Goal: Contribute content

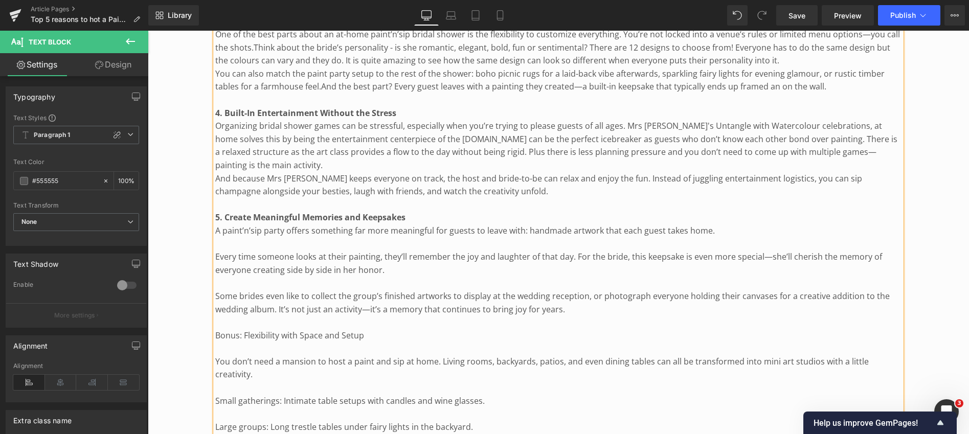
scroll to position [922, 0]
click at [523, 223] on p "A paint’n’sip party offers something far more meaningful for guests to leave wi…" at bounding box center [558, 229] width 686 height 13
drag, startPoint x: 622, startPoint y: 214, endPoint x: 662, endPoint y: 214, distance: 39.9
click at [662, 223] on p "A paint’n’sip party offers something far more meaningful for guests to leave wi…" at bounding box center [558, 229] width 686 height 13
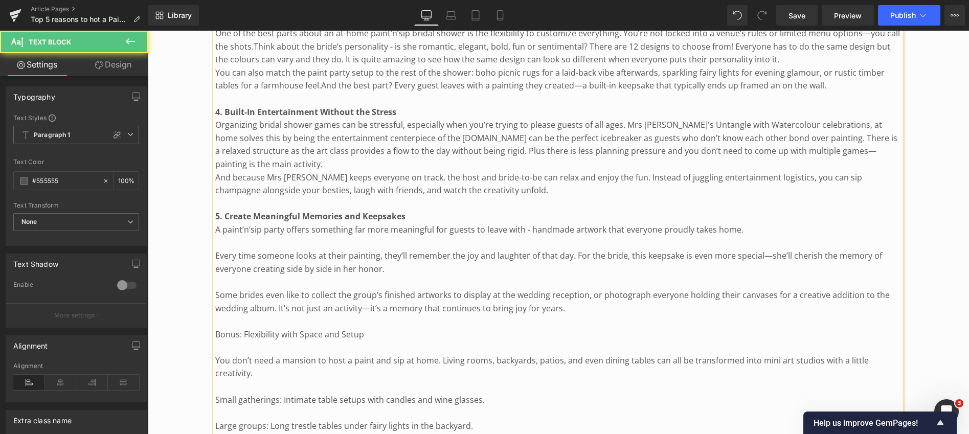
click at [216, 250] on p "Every time someone looks at their painting, they’ll remember the joy and laught…" at bounding box center [558, 263] width 686 height 26
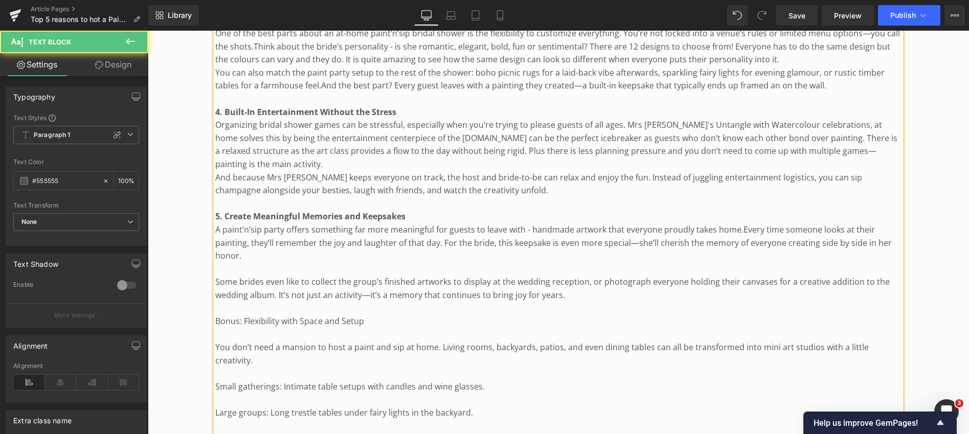
click at [235, 241] on span "Every time someone looks at their painting, they’ll remember the joy and laught…" at bounding box center [553, 242] width 677 height 37
click at [257, 240] on p "A paint’n’sip party offers something far more meaningful for guests to leave wi…" at bounding box center [558, 242] width 686 height 39
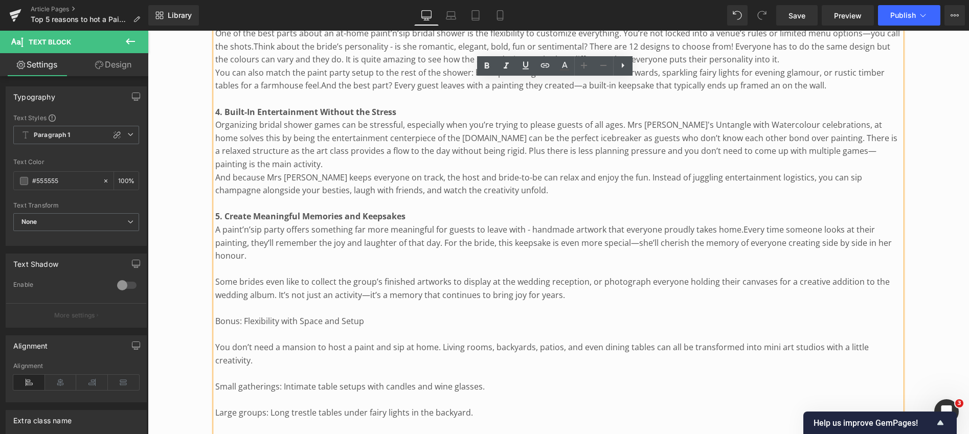
click at [217, 276] on p "Some brides even like to collect the group’s finished artworks to display at th…" at bounding box center [558, 289] width 686 height 26
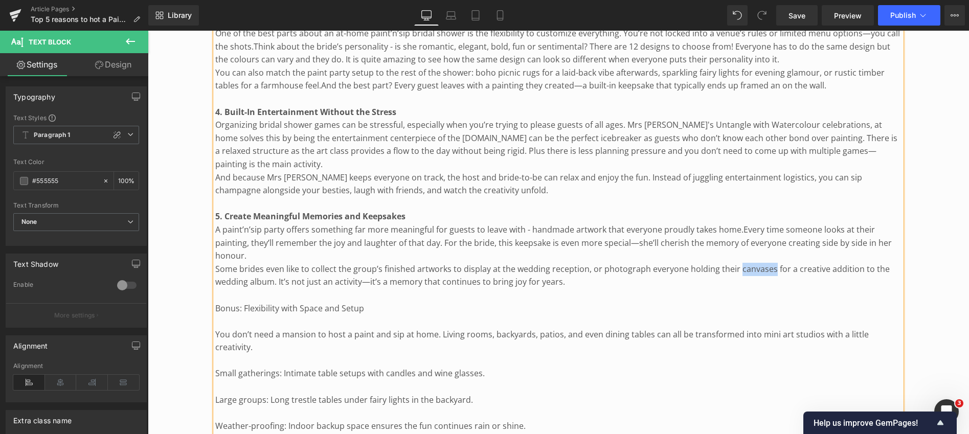
drag, startPoint x: 735, startPoint y: 255, endPoint x: 768, endPoint y: 255, distance: 32.7
click at [768, 263] on p "Some brides even like to collect the group’s finished artworks to display at th…" at bounding box center [558, 276] width 686 height 26
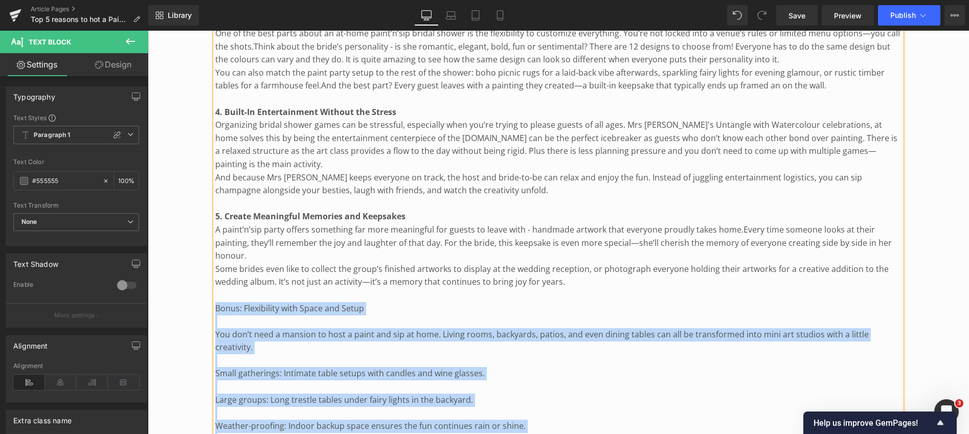
drag, startPoint x: 214, startPoint y: 283, endPoint x: 207, endPoint y: 287, distance: 8.5
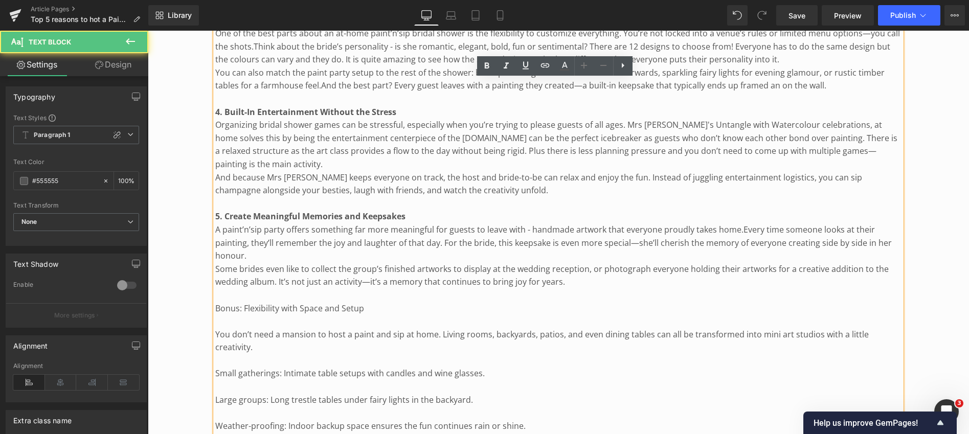
click at [222, 289] on p at bounding box center [558, 295] width 686 height 13
drag, startPoint x: 215, startPoint y: 287, endPoint x: 366, endPoint y: 294, distance: 151.0
click at [366, 302] on p "Bonus: Flexibility with Space and Setup" at bounding box center [558, 308] width 686 height 13
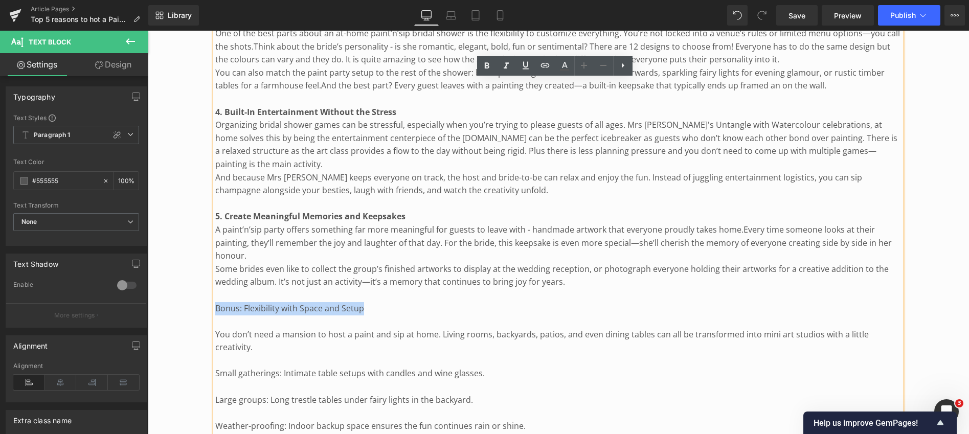
drag, startPoint x: 366, startPoint y: 294, endPoint x: 210, endPoint y: 294, distance: 156.0
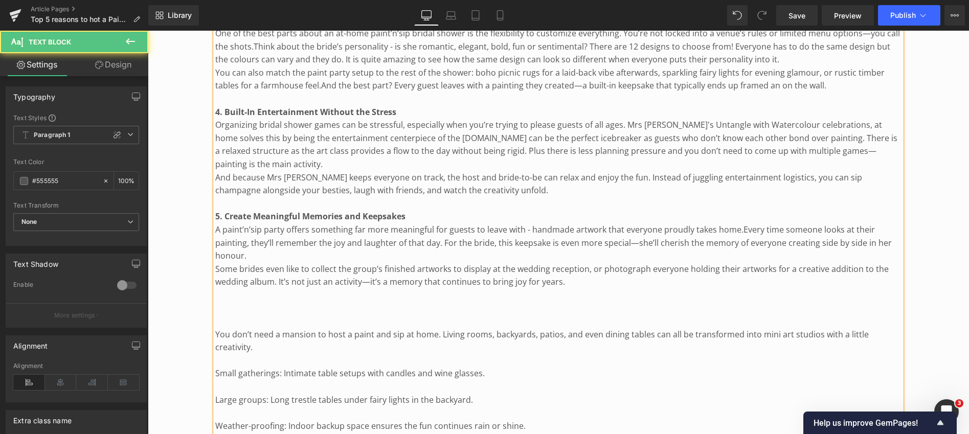
click at [215, 328] on p "You don’t need a mansion to host a paint and sip at home. Living rooms, backyar…" at bounding box center [558, 341] width 686 height 26
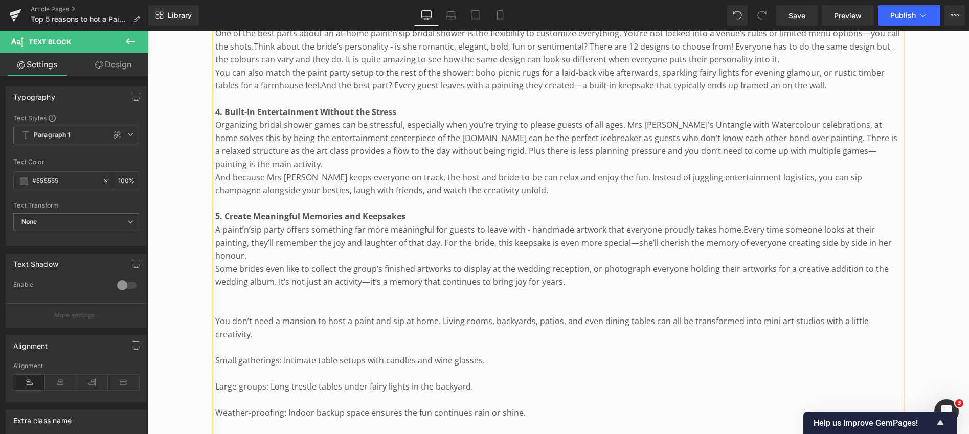
click at [487, 315] on p "You don’t need a mansion to host a paint and sip at home. Living rooms, backyar…" at bounding box center [558, 328] width 686 height 26
click at [439, 315] on p "You don’t need a mansion to host a paint and sip at home. Living rooms, backyar…" at bounding box center [558, 328] width 686 height 26
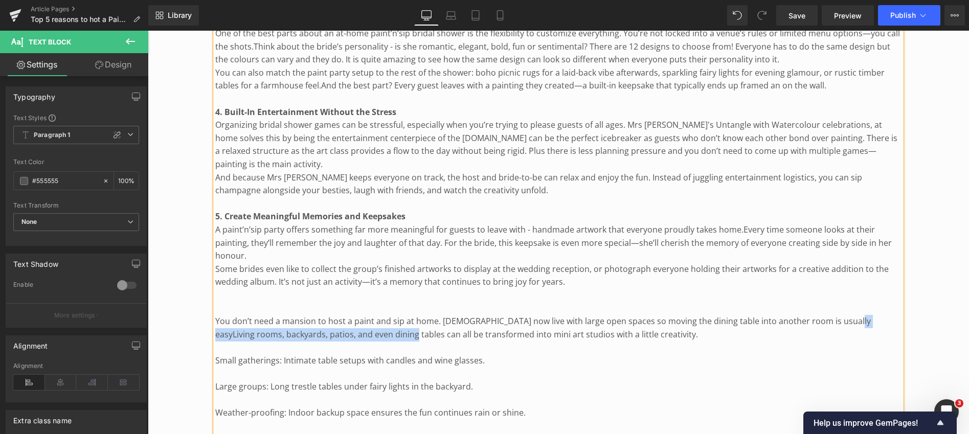
drag, startPoint x: 836, startPoint y: 307, endPoint x: 370, endPoint y: 321, distance: 466.1
click at [370, 321] on p "You don’t need a mansion to host a paint and sip at home. [DEMOGRAPHIC_DATA] no…" at bounding box center [558, 328] width 686 height 26
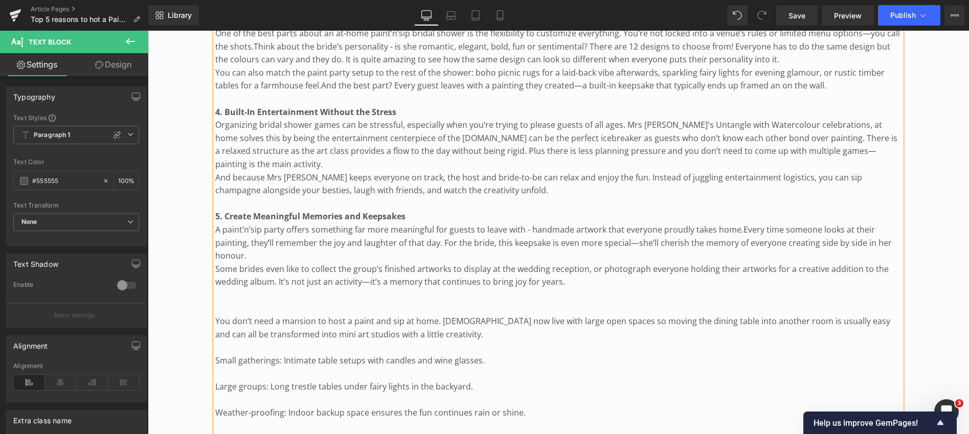
click at [432, 320] on p "You don’t need a mansion to host a paint and sip at home. [DEMOGRAPHIC_DATA] no…" at bounding box center [558, 328] width 686 height 26
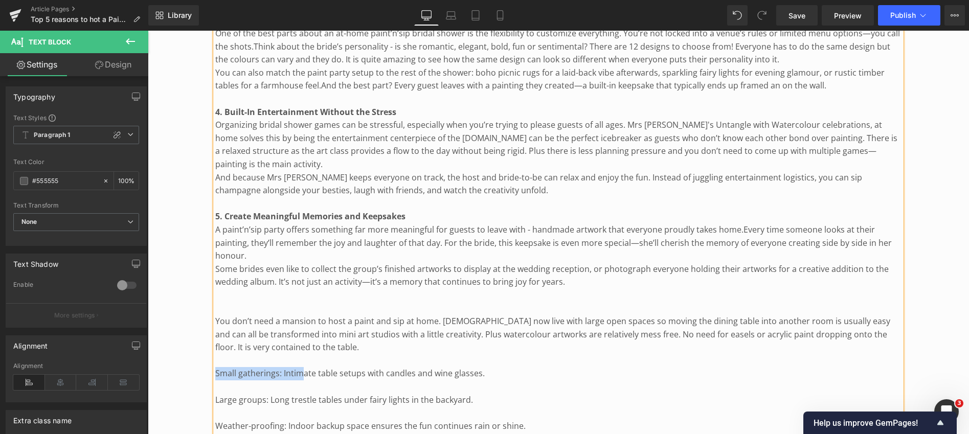
drag, startPoint x: 216, startPoint y: 359, endPoint x: 302, endPoint y: 364, distance: 86.0
click at [302, 367] on p "Small gatherings: Intimate table setups with candles and wine glasses." at bounding box center [558, 373] width 686 height 13
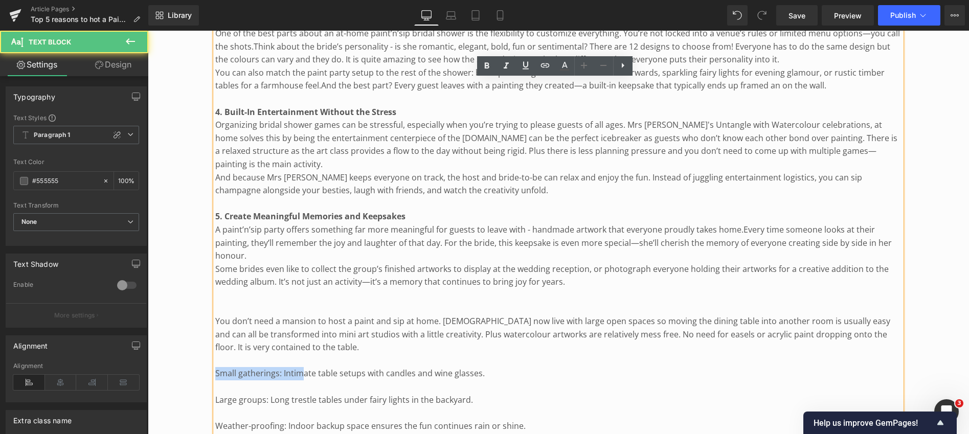
click at [215, 367] on p "Small gatherings: Intimate table setups with candles and wine glasses." at bounding box center [558, 373] width 686 height 13
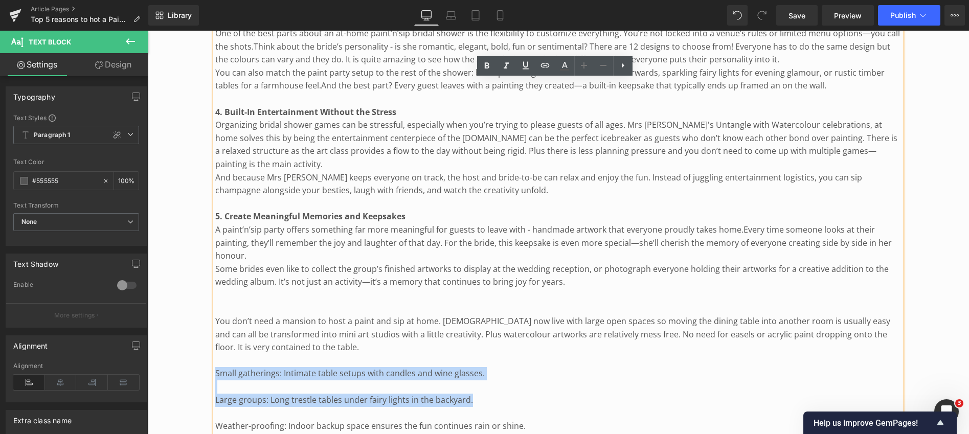
drag, startPoint x: 215, startPoint y: 359, endPoint x: 490, endPoint y: 384, distance: 275.7
click at [490, 384] on div "A paint’n’sip is the perfect blend of creativity, laughter, and celebration alo…" at bounding box center [558, 145] width 686 height 916
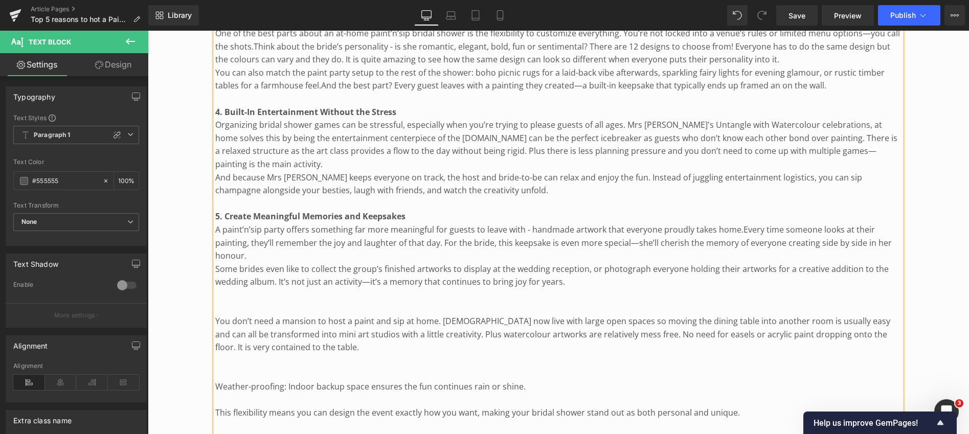
click at [216, 380] on p "Weather-proofing: Indoor backup space ensures the fun continues rain or shine." at bounding box center [558, 386] width 686 height 13
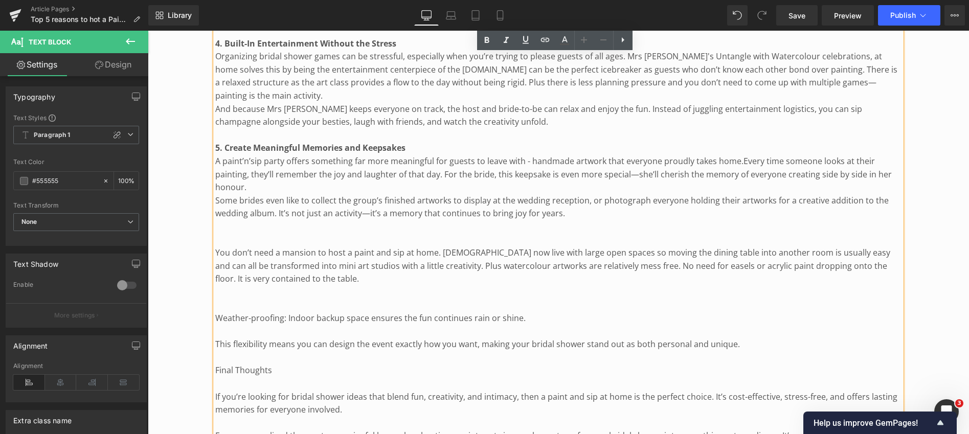
scroll to position [992, 0]
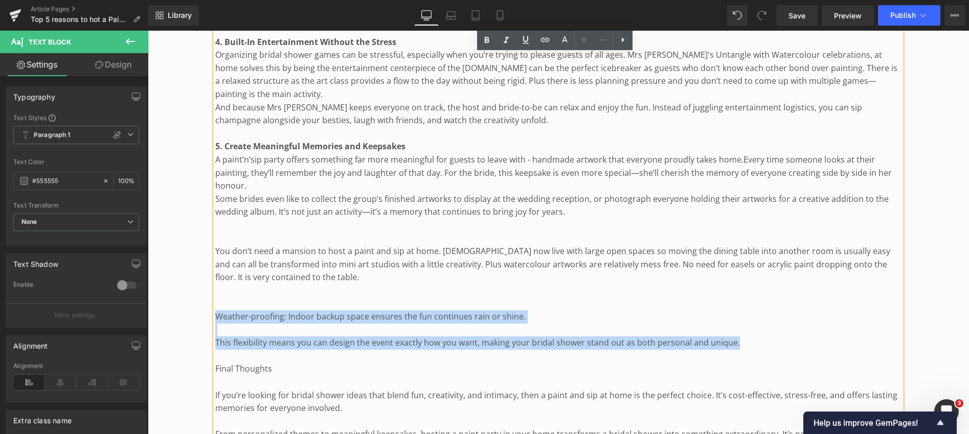
drag, startPoint x: 216, startPoint y: 300, endPoint x: 774, endPoint y: 328, distance: 559.1
click at [774, 328] on div "A paint’n’sip is the perfect blend of creativity, laughter, and celebration alo…" at bounding box center [558, 55] width 686 height 877
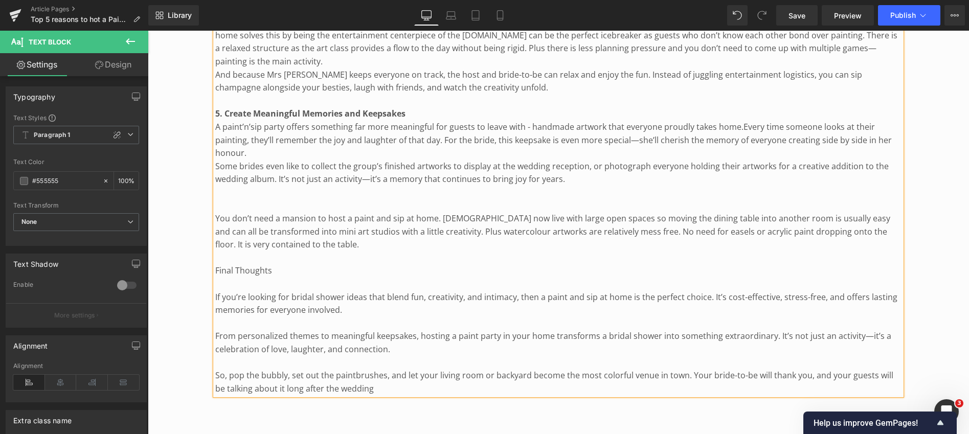
scroll to position [1025, 0]
drag, startPoint x: 215, startPoint y: 256, endPoint x: 274, endPoint y: 257, distance: 58.8
click at [274, 264] on p "Final Thoughts" at bounding box center [558, 270] width 686 height 13
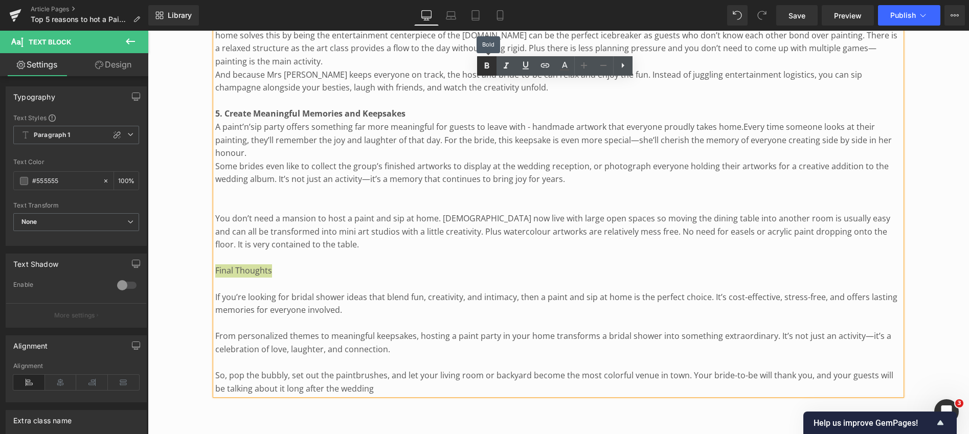
click at [486, 65] on icon at bounding box center [486, 65] width 5 height 6
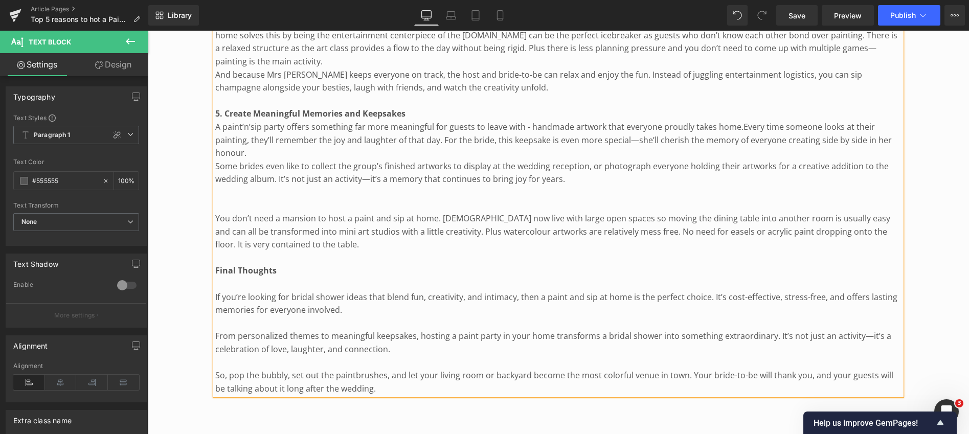
click at [216, 291] on p "If you’re looking for bridal shower ideas that blend fun, creativity, and intim…" at bounding box center [558, 304] width 686 height 26
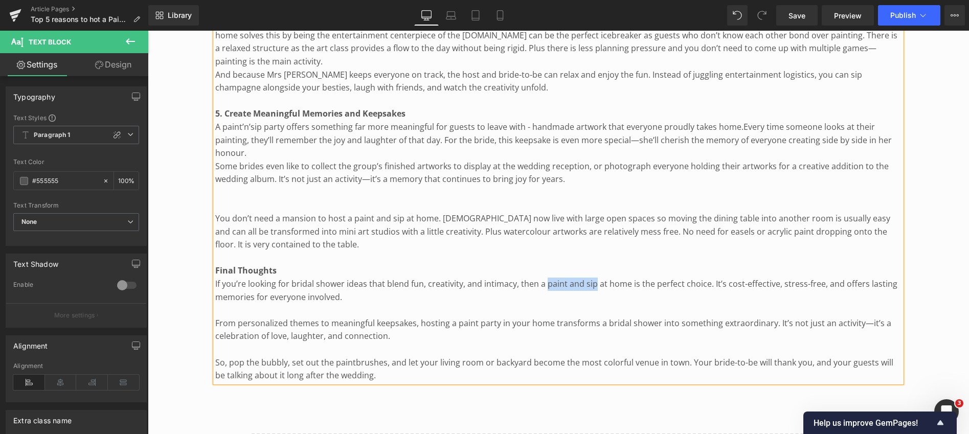
drag, startPoint x: 545, startPoint y: 270, endPoint x: 593, endPoint y: 271, distance: 48.1
click at [593, 278] on p "If you’re looking for bridal shower ideas that blend fun, creativity, and intim…" at bounding box center [558, 291] width 686 height 26
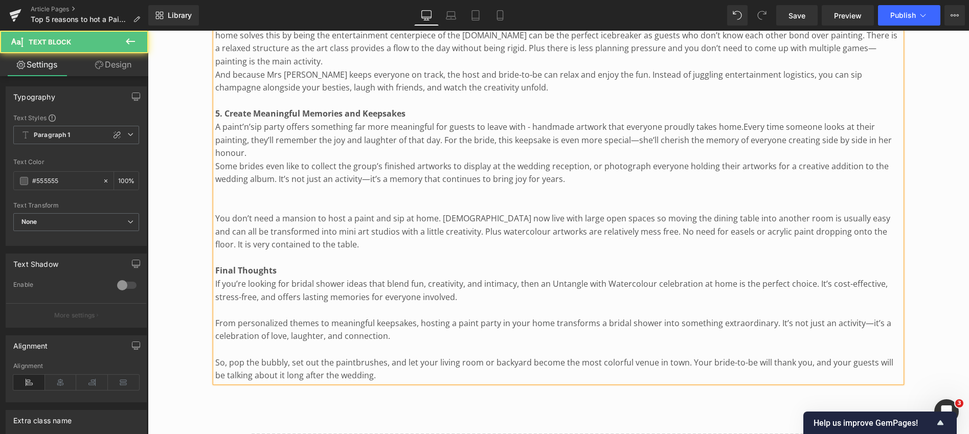
click at [217, 317] on p "From personalized themes to meaningful keepsakes, hosting a paint party in your…" at bounding box center [558, 330] width 686 height 26
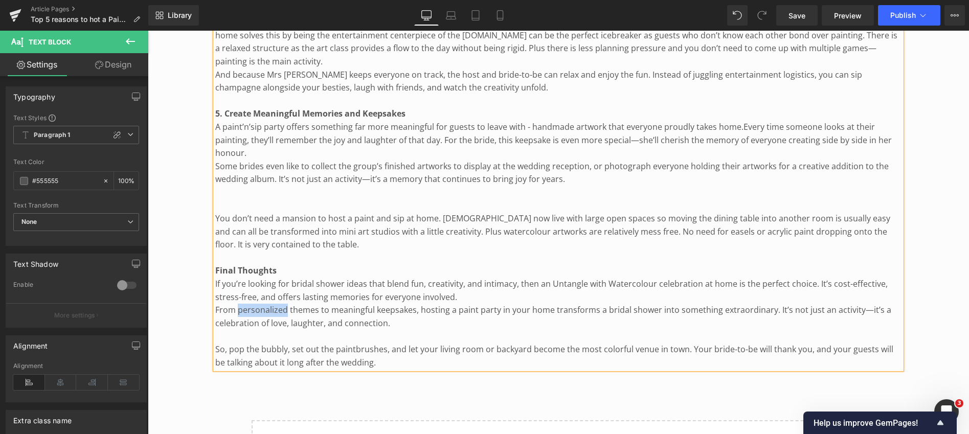
drag, startPoint x: 239, startPoint y: 295, endPoint x: 285, endPoint y: 297, distance: 46.0
click at [285, 304] on p "From personalized themes to meaningful keepsakes, hosting a paint party in your…" at bounding box center [558, 317] width 686 height 26
click at [285, 304] on p "From beautiful themes to meaningful keepsakes, hosting a paint party in your ho…" at bounding box center [558, 317] width 686 height 26
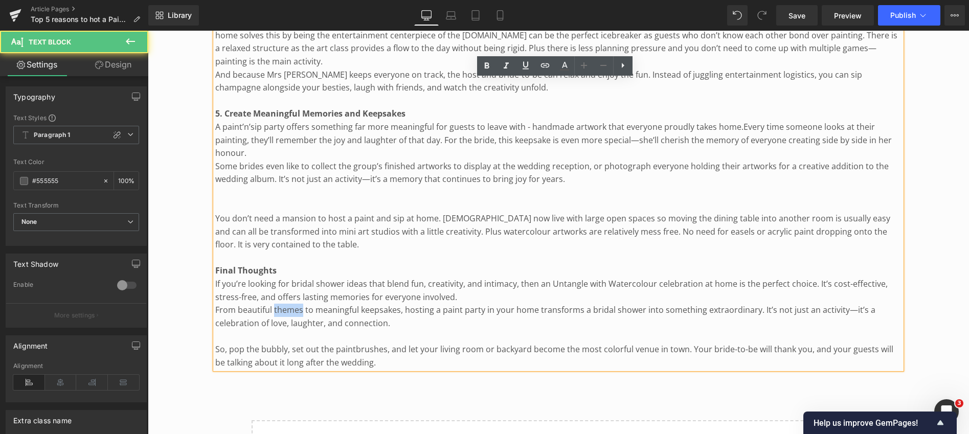
click at [285, 304] on p "From beautiful themes to meaningful keepsakes, hosting a paint party in your ho…" at bounding box center [558, 317] width 686 height 26
click at [442, 304] on p "From beautiful designs to meaningful keepsakes, hosting a paint party in your h…" at bounding box center [558, 317] width 686 height 26
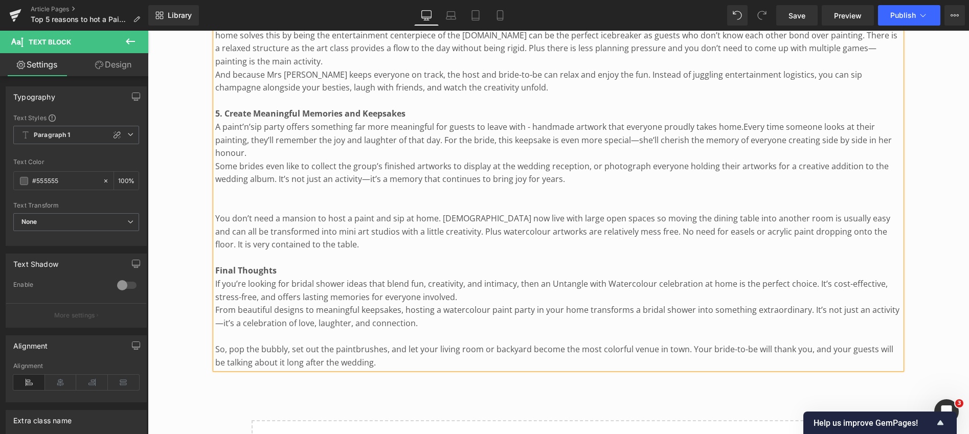
click at [216, 343] on p "So, pop the bubbly, set out the paintbrushes, and let your living room or backy…" at bounding box center [558, 356] width 686 height 26
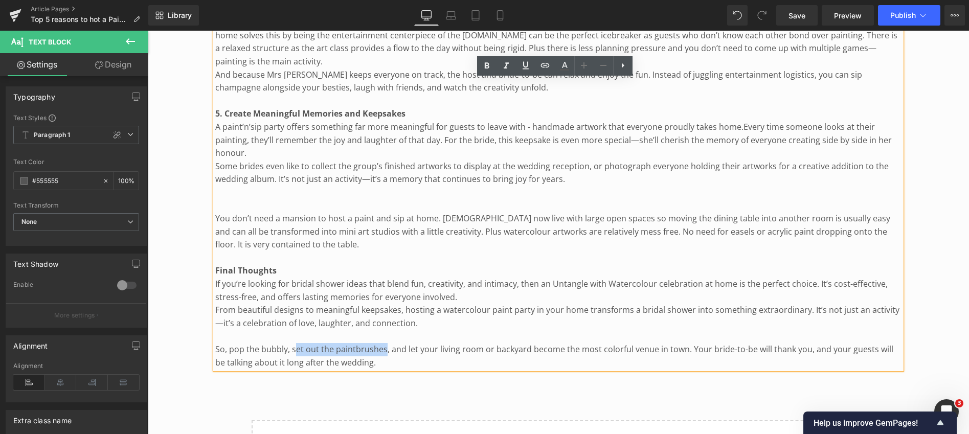
drag, startPoint x: 294, startPoint y: 335, endPoint x: 384, endPoint y: 333, distance: 90.0
click at [384, 343] on p "So, pop the bubbly, set out the paintbrushes, and let your living room or backy…" at bounding box center [558, 356] width 686 height 26
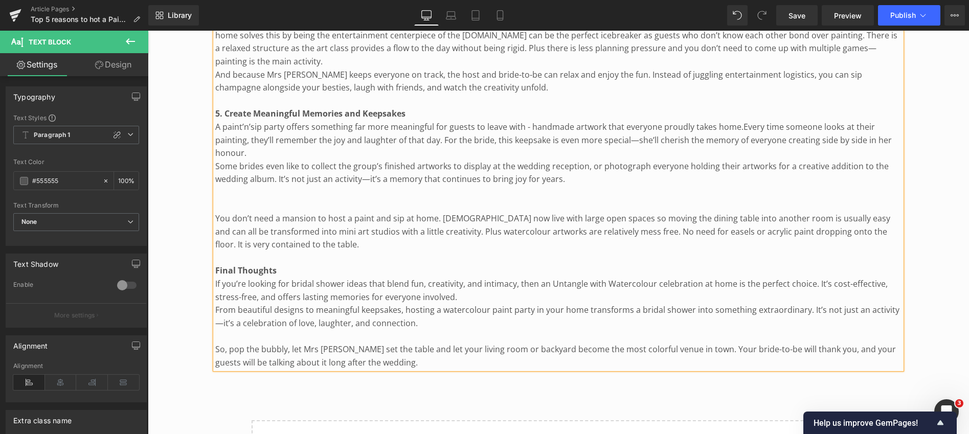
click at [445, 343] on p "So, pop the bubbly, let Mrs [PERSON_NAME] set the table and let your living roo…" at bounding box center [558, 356] width 686 height 26
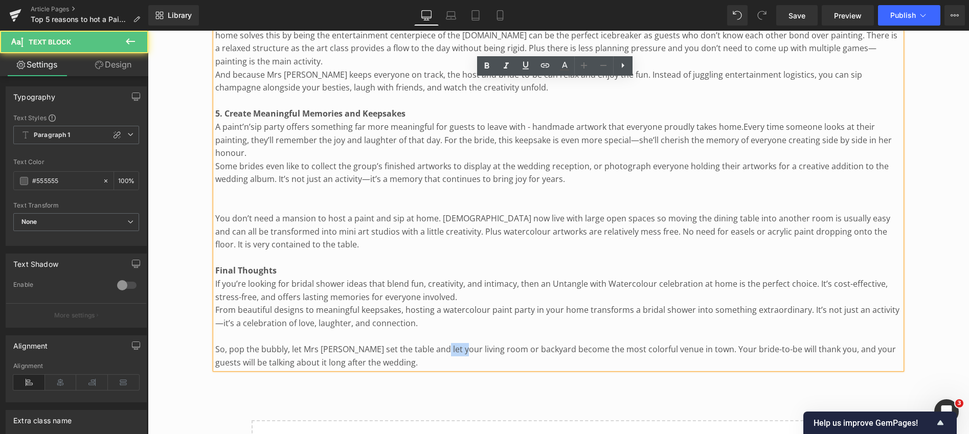
click at [445, 343] on p "So, pop the bubbly, let Mrs [PERSON_NAME] set the table and let your living roo…" at bounding box center [558, 356] width 686 height 26
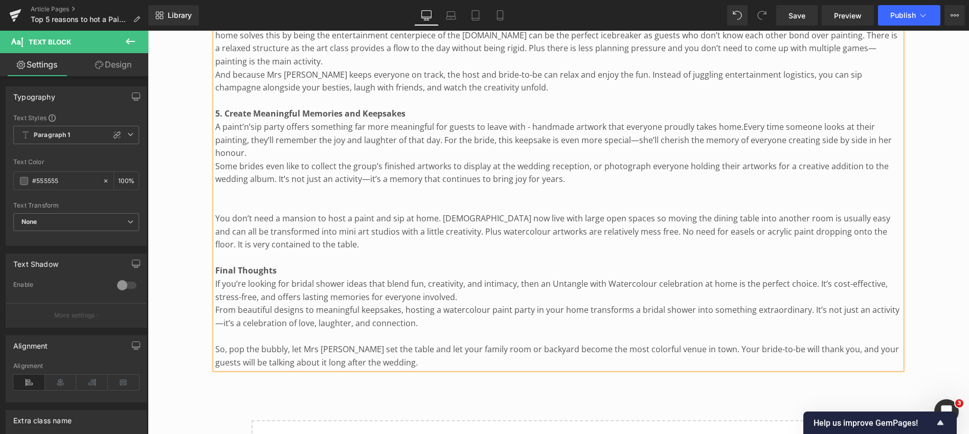
click at [614, 343] on p "So, pop the bubbly, let Mrs [PERSON_NAME] set the table and let your family roo…" at bounding box center [558, 356] width 686 height 26
click at [376, 348] on p "So, pop the bubbly, let Mrs [PERSON_NAME] set the table and let your family roo…" at bounding box center [558, 356] width 686 height 26
click at [805, 18] on span "Save" at bounding box center [797, 15] width 17 height 11
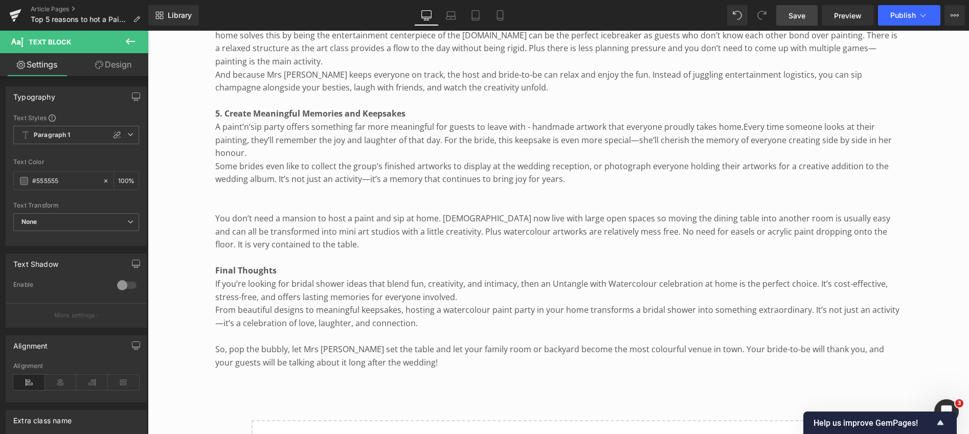
click at [127, 37] on icon at bounding box center [130, 41] width 12 height 12
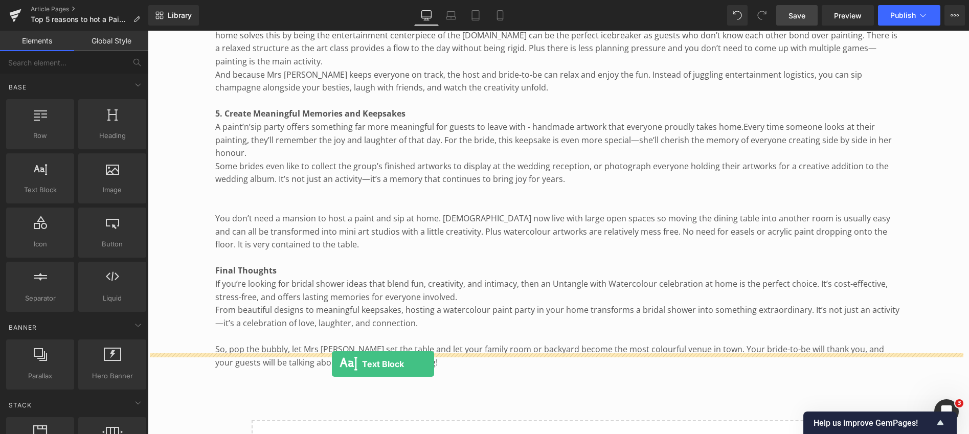
drag, startPoint x: 186, startPoint y: 206, endPoint x: 332, endPoint y: 364, distance: 215.3
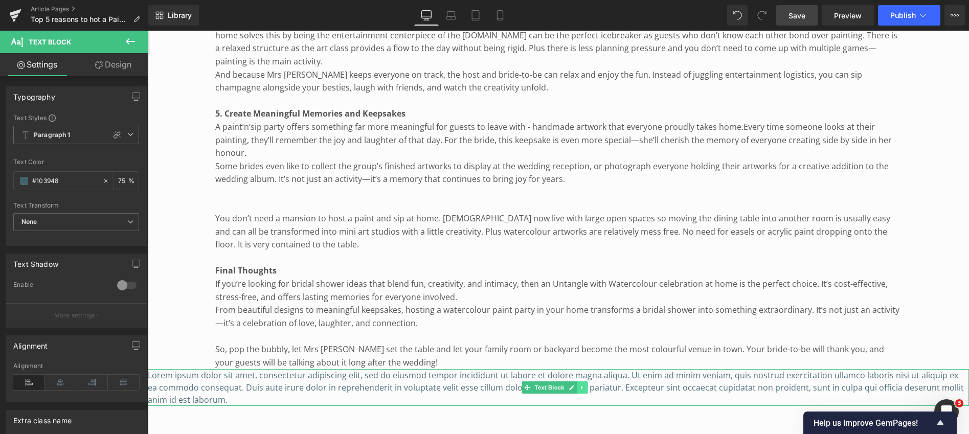
click at [583, 385] on icon at bounding box center [582, 388] width 6 height 6
click at [587, 385] on icon at bounding box center [587, 388] width 6 height 6
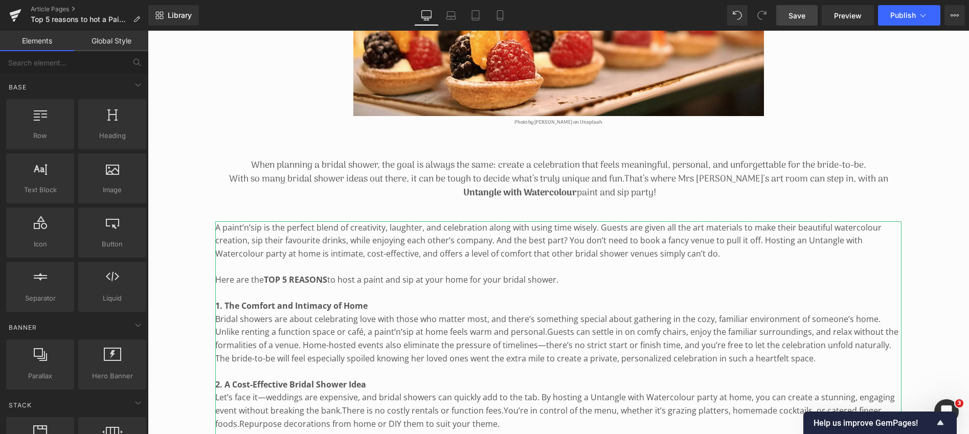
scroll to position [386, 0]
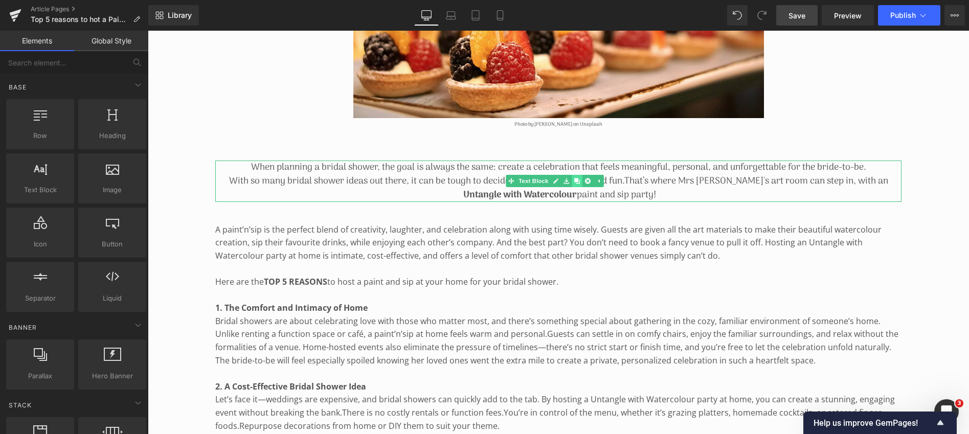
click at [578, 178] on icon at bounding box center [577, 181] width 6 height 6
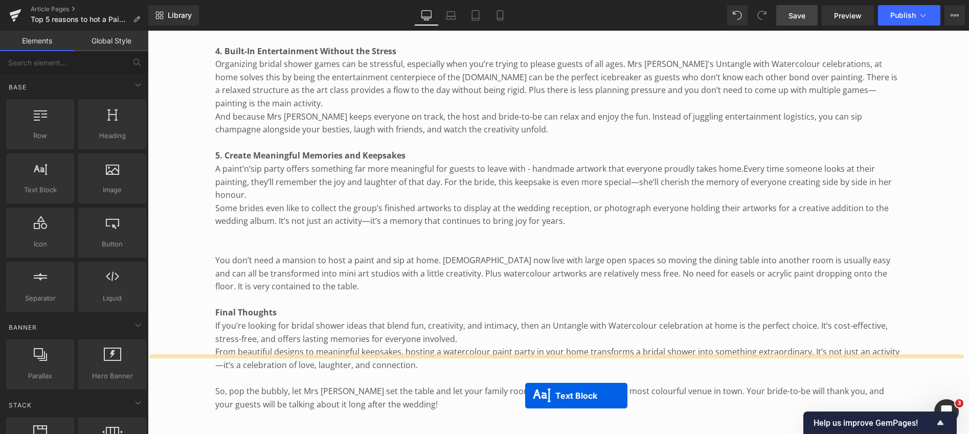
scroll to position [1081, 0]
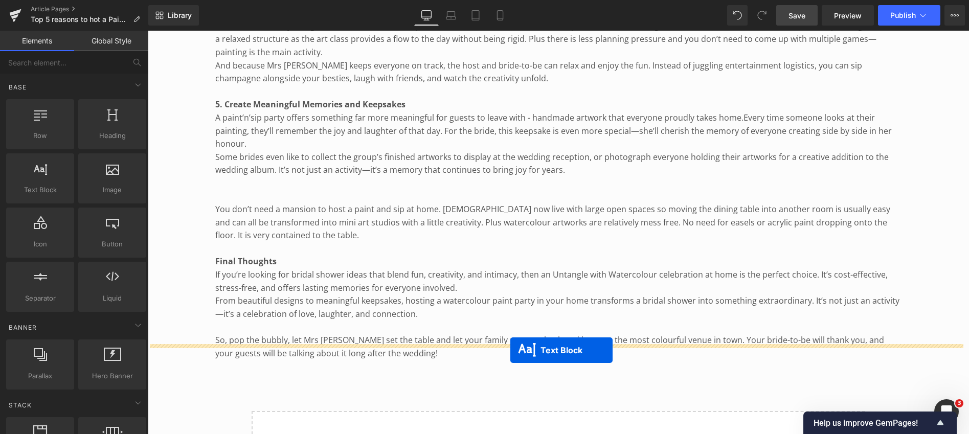
drag, startPoint x: 525, startPoint y: 251, endPoint x: 510, endPoint y: 350, distance: 100.3
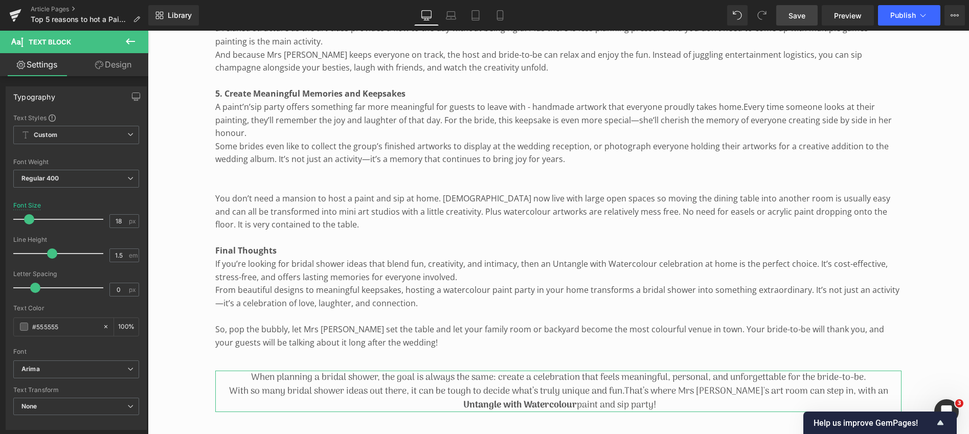
scroll to position [1034, 0]
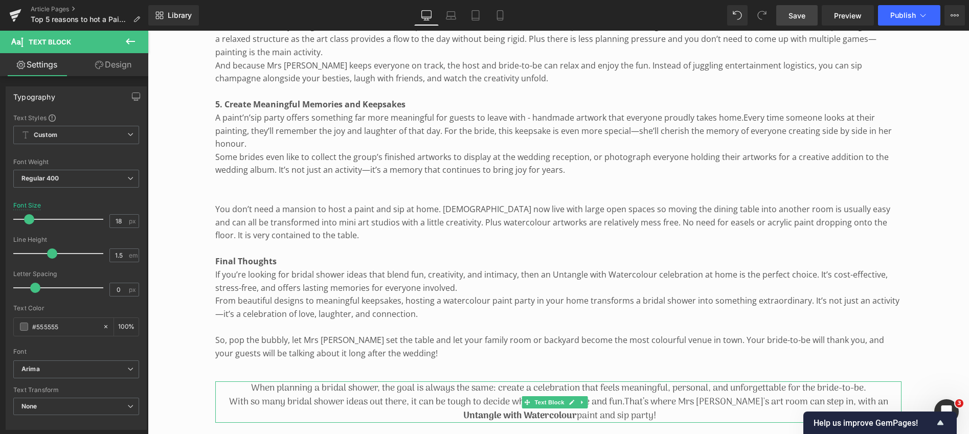
click at [310, 381] on p "When planning a bridal shower, the goal is always the same: create a celebratio…" at bounding box center [558, 388] width 686 height 14
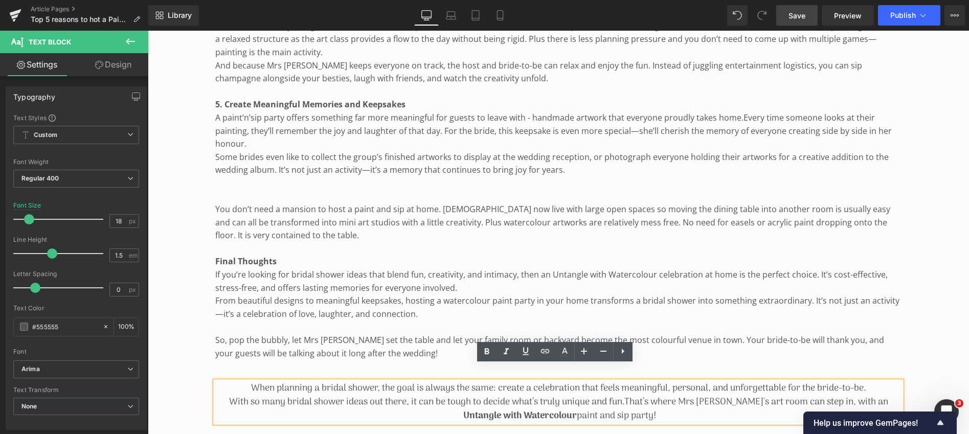
drag, startPoint x: 246, startPoint y: 371, endPoint x: 672, endPoint y: 400, distance: 427.5
click at [672, 400] on div "When planning a bridal shower, the goal is always the same: create a celebratio…" at bounding box center [558, 401] width 686 height 41
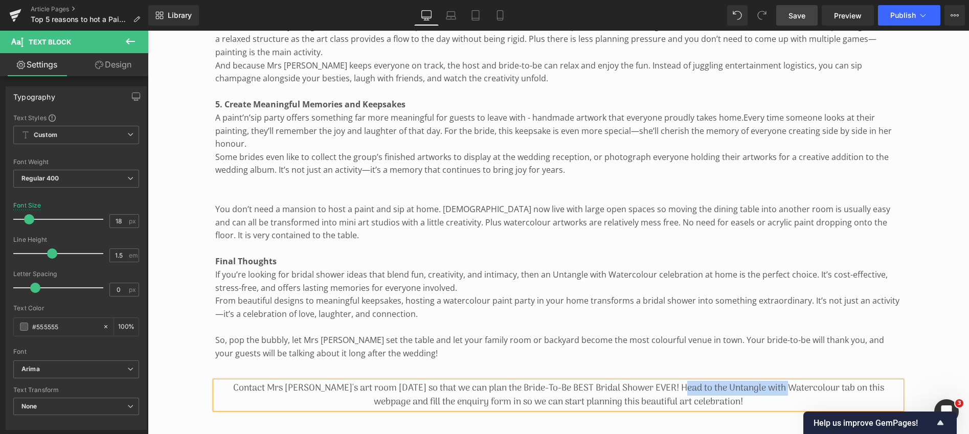
drag, startPoint x: 666, startPoint y: 372, endPoint x: 773, endPoint y: 369, distance: 107.4
click at [773, 381] on p "Contact Mrs [PERSON_NAME]'s art room [DATE] so that we can plan the Bride-To-Be…" at bounding box center [558, 395] width 686 height 28
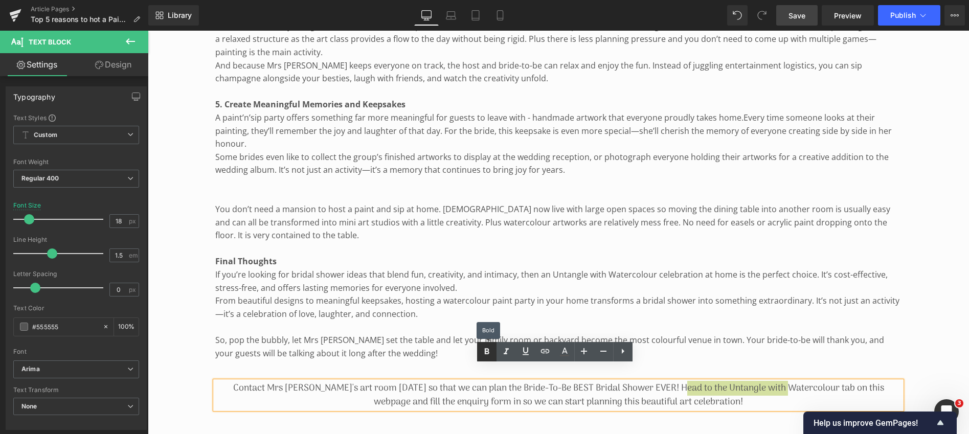
click at [485, 347] on icon at bounding box center [487, 352] width 12 height 12
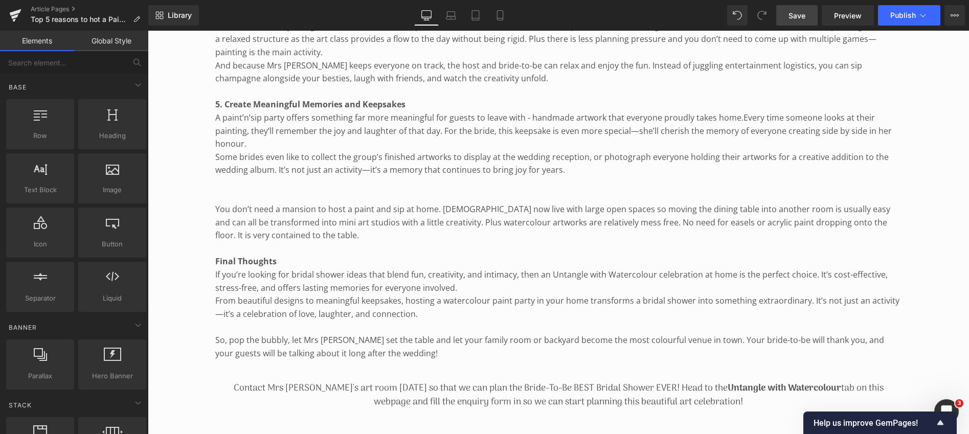
click at [797, 11] on span "Save" at bounding box center [797, 15] width 17 height 11
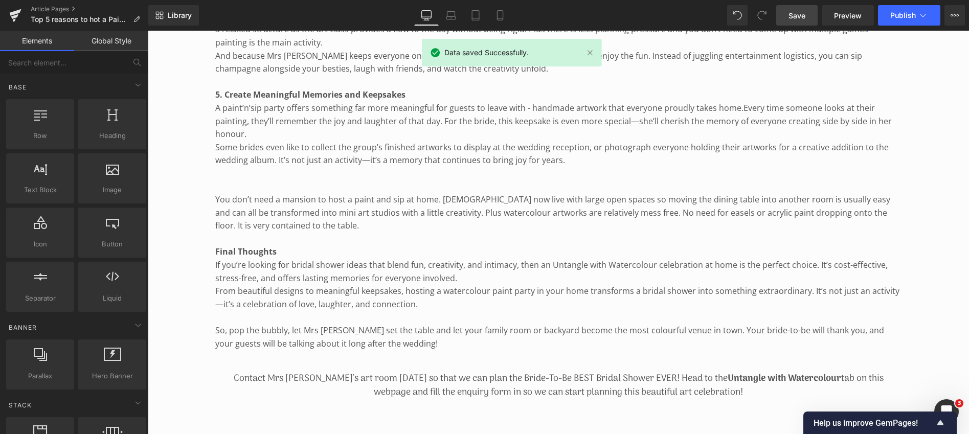
scroll to position [1154, 0]
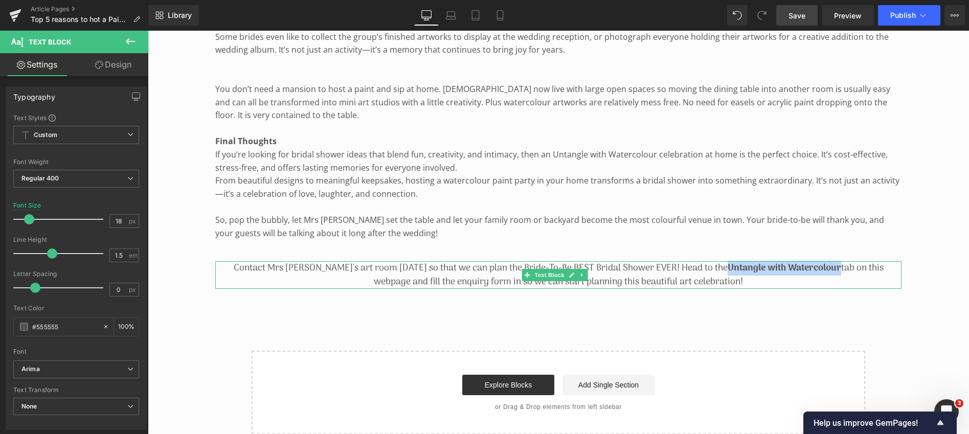
drag, startPoint x: 663, startPoint y: 252, endPoint x: 774, endPoint y: 251, distance: 111.5
click at [774, 261] on strong "Untangle with Watercolour" at bounding box center [785, 268] width 114 height 15
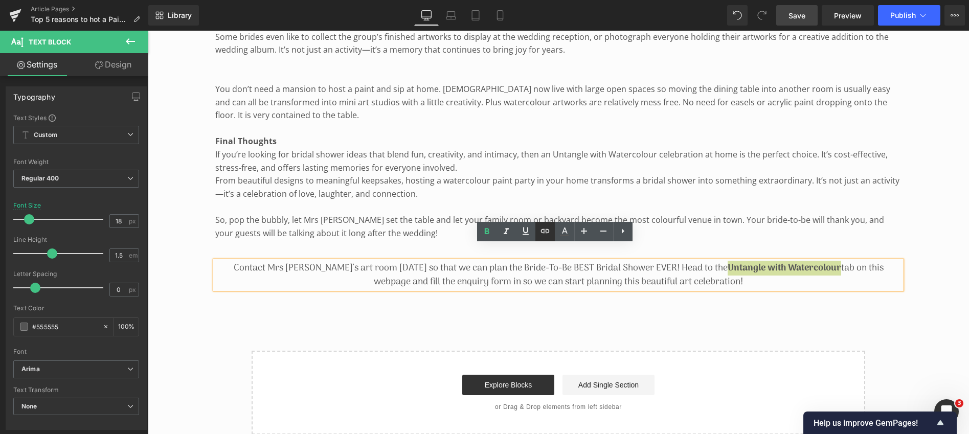
click at [546, 229] on icon at bounding box center [545, 231] width 9 height 4
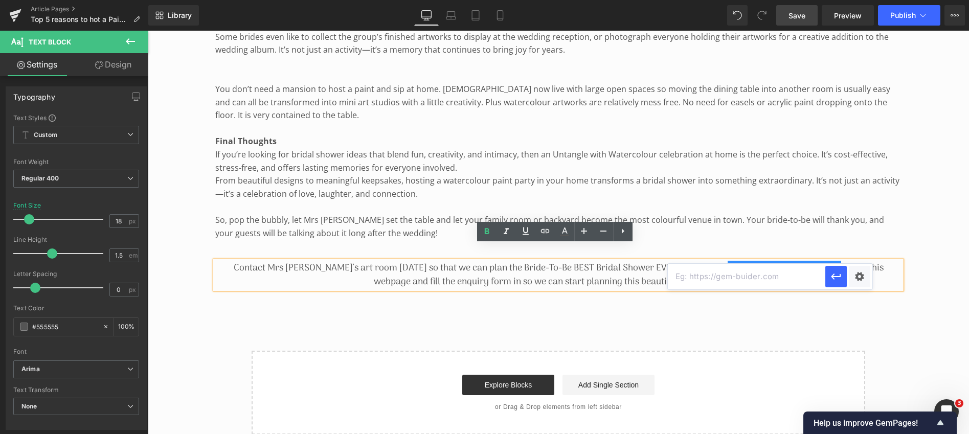
click at [698, 279] on input "text" at bounding box center [747, 277] width 158 height 26
paste input "[URL][DOMAIN_NAME]"
type input "[URL][DOMAIN_NAME]"
click at [838, 275] on icon "button" at bounding box center [836, 277] width 12 height 12
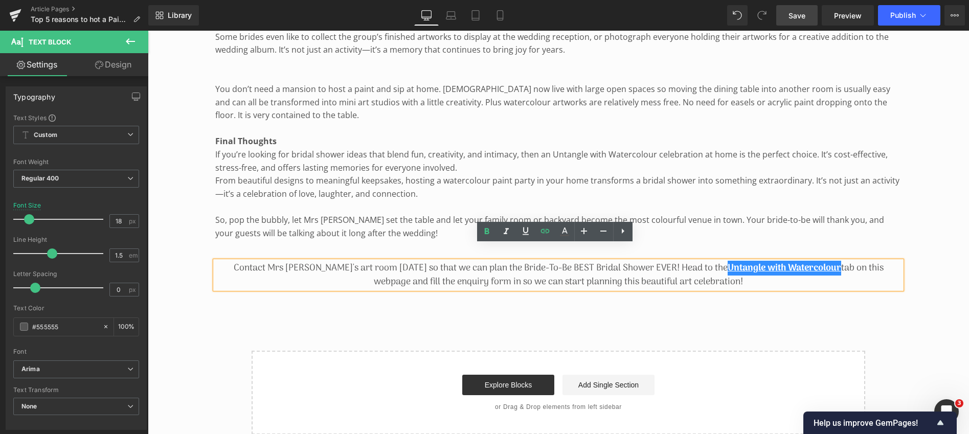
scroll to position [0, 0]
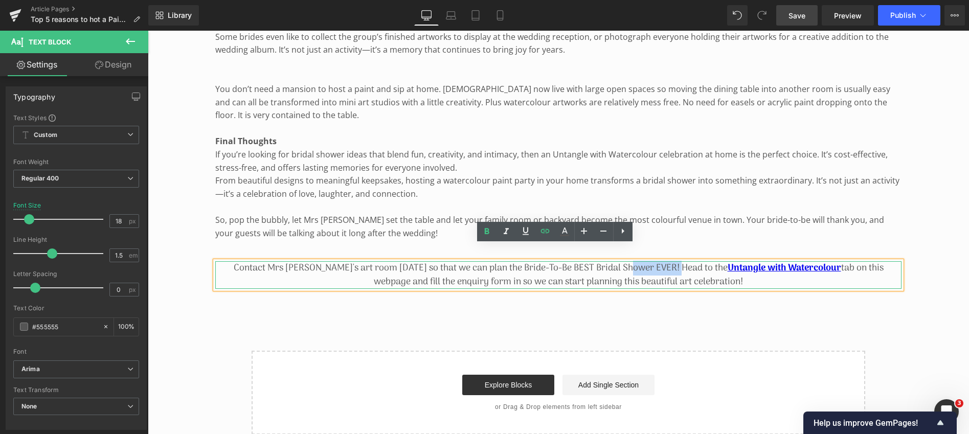
drag, startPoint x: 613, startPoint y: 251, endPoint x: 659, endPoint y: 252, distance: 45.5
click at [659, 261] on p "Contact Mrs [PERSON_NAME]'s art room [DATE] so that we can plan the Bride-To-Be…" at bounding box center [558, 275] width 686 height 28
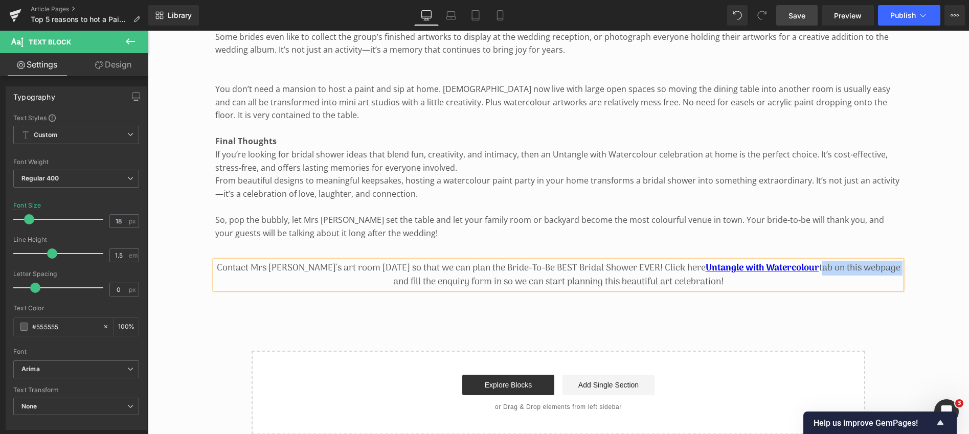
drag, startPoint x: 857, startPoint y: 252, endPoint x: 776, endPoint y: 251, distance: 80.8
click at [776, 261] on p "Contact Mrs [PERSON_NAME]'s art room [DATE] so that we can plan the Bride-To-Be…" at bounding box center [558, 275] width 686 height 28
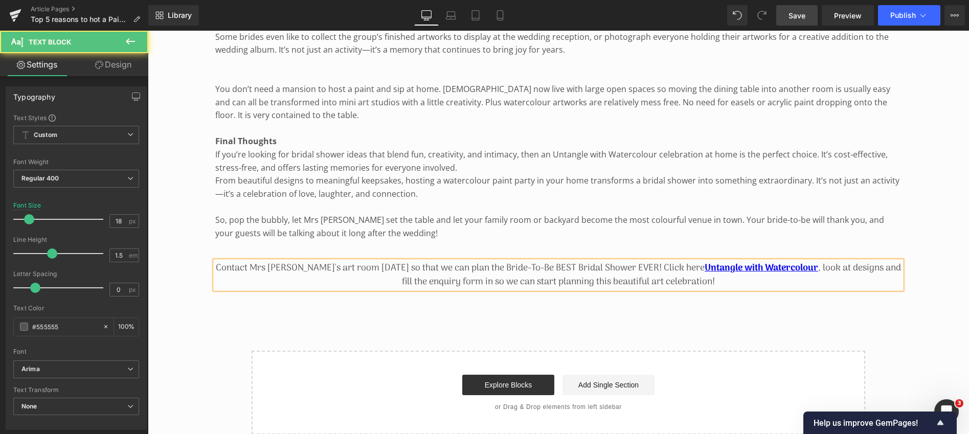
click at [475, 266] on p "Contact Mrs [PERSON_NAME]'s art room [DATE] so that we can plan the Bride-To-Be…" at bounding box center [558, 275] width 686 height 28
click at [618, 261] on p "Contact Mrs [PERSON_NAME]'s art room [DATE] so that we can plan the Bride-To-Be…" at bounding box center [558, 275] width 686 height 28
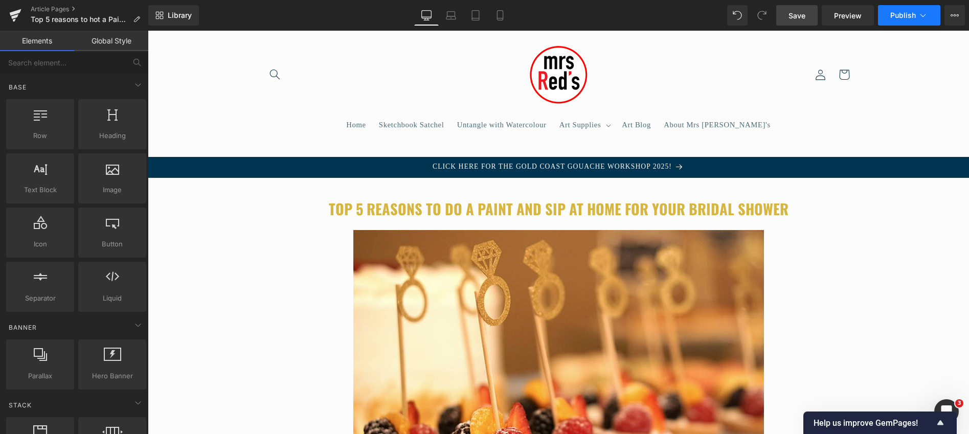
click at [916, 12] on button "Publish" at bounding box center [909, 15] width 62 height 20
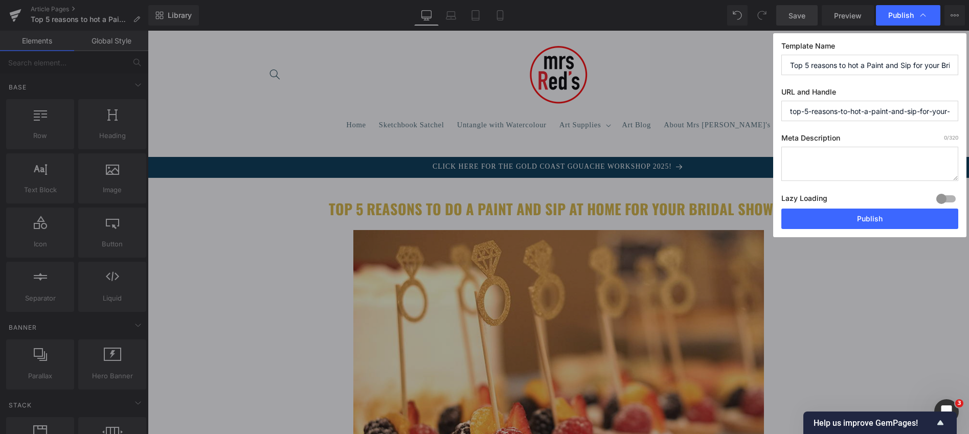
click at [857, 65] on input "Top 5 reasons to hot a Paint and Sip for your Bridal Shower" at bounding box center [869, 65] width 177 height 20
type input "Top 5 reasons to host a Paint and Sip for your Bridal Shower"
click at [860, 112] on input "top-5-reasons-to-hot-a-paint-and-sip-for-your-bridal-shower" at bounding box center [869, 111] width 177 height 20
type input "top-5-reasons-to-host-a-paint-and-sip-for-your-bridal-shower"
click at [793, 152] on textarea at bounding box center [869, 164] width 177 height 34
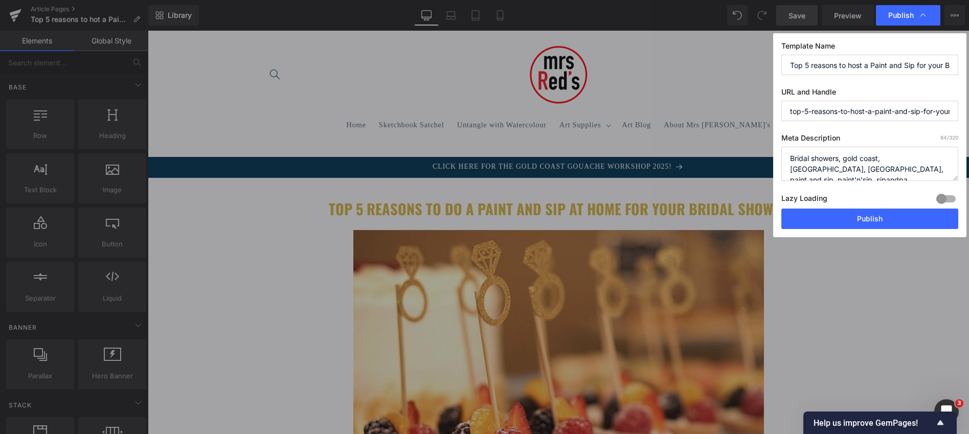
scroll to position [4, 0]
type textarea "Bridal showers, gold coast, [GEOGRAPHIC_DATA], [GEOGRAPHIC_DATA], paint and sip…"
click at [843, 217] on button "Publish" at bounding box center [869, 219] width 177 height 20
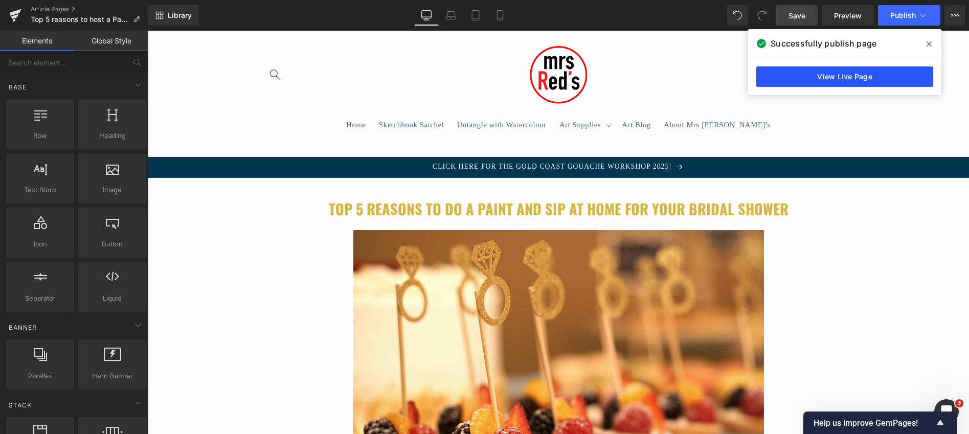
click at [839, 75] on link "View Live Page" at bounding box center [844, 76] width 177 height 20
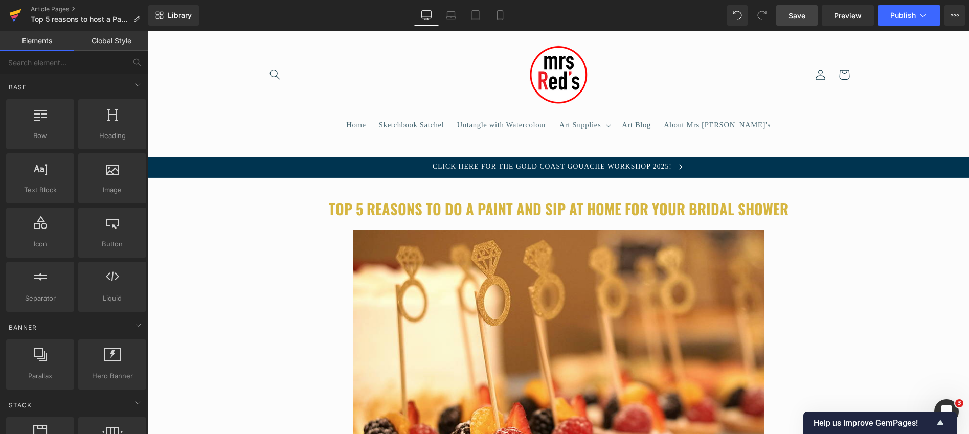
click at [17, 14] on icon at bounding box center [15, 16] width 12 height 26
